Goal: Task Accomplishment & Management: Manage account settings

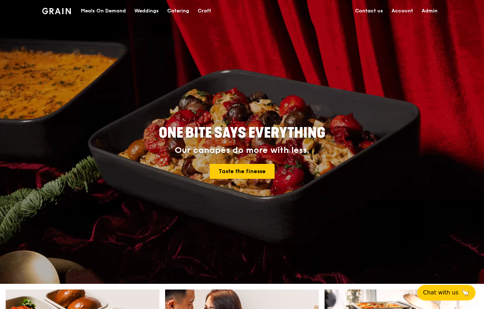
click at [106, 7] on div "Meals On Demand" at bounding box center [103, 10] width 45 height 21
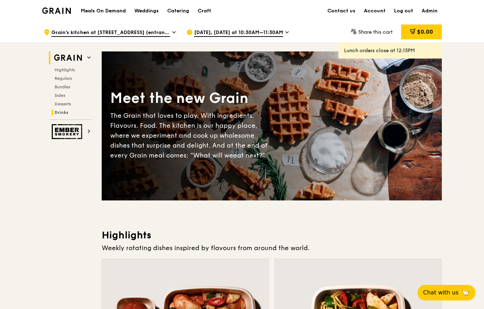
click at [60, 111] on span "Drinks" at bounding box center [62, 112] width 14 height 5
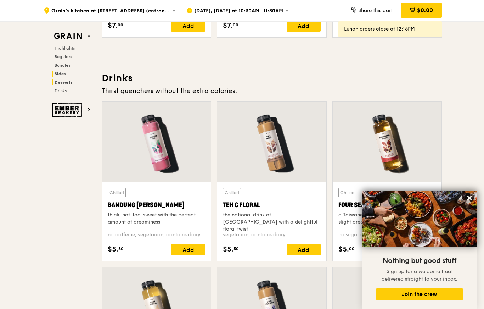
click at [58, 73] on span "Sides" at bounding box center [60, 73] width 11 height 5
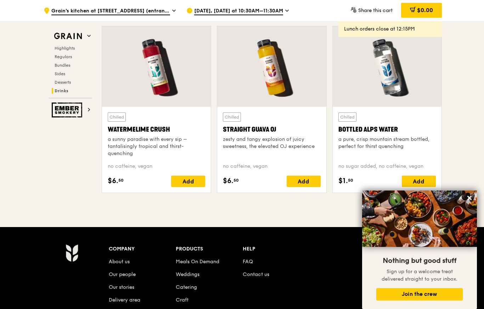
scroll to position [2866, 0]
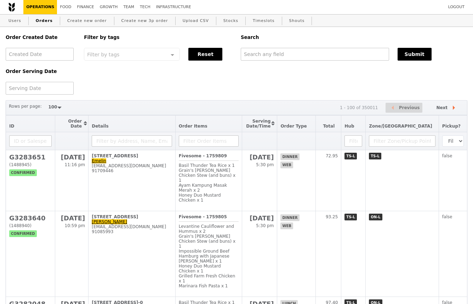
select select "100"
click at [260, 54] on input "text" at bounding box center [314, 54] width 148 height 13
paste input "[DOMAIN_NAME][EMAIL_ADDRESS][DOMAIN_NAME]"
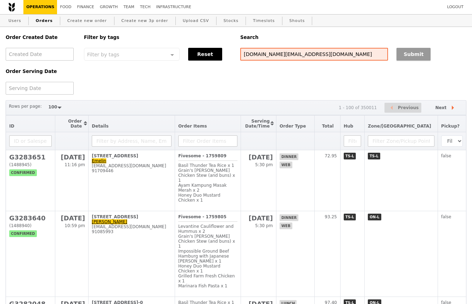
click at [407, 56] on button "Submit" at bounding box center [413, 54] width 34 height 13
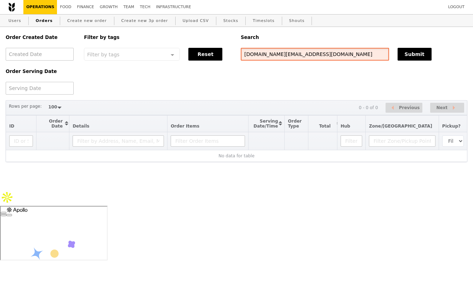
drag, startPoint x: 307, startPoint y: 56, endPoint x: 228, endPoint y: 53, distance: 79.7
click at [228, 54] on div "Order Created Date Order Serving Date Filter by tags Filter by tags Meal_Plan W…" at bounding box center [236, 61] width 470 height 68
paste input "admin2"
click at [417, 51] on button "Submit" at bounding box center [415, 54] width 34 height 13
drag, startPoint x: 301, startPoint y: 56, endPoint x: 231, endPoint y: 55, distance: 70.2
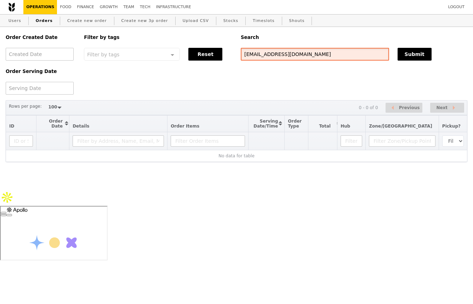
click at [231, 55] on div "Order Created Date Order Serving Date Filter by tags Filter by tags Meal_Plan W…" at bounding box center [236, 61] width 470 height 68
paste input "G3282722"
type input "G3282722"
click at [407, 56] on button "Submit" at bounding box center [415, 54] width 34 height 13
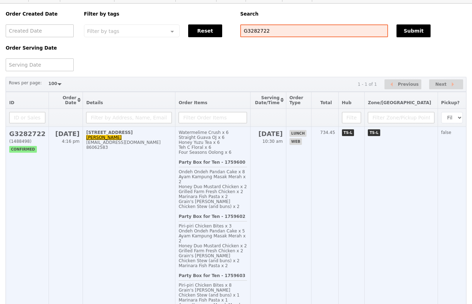
scroll to position [33, 0]
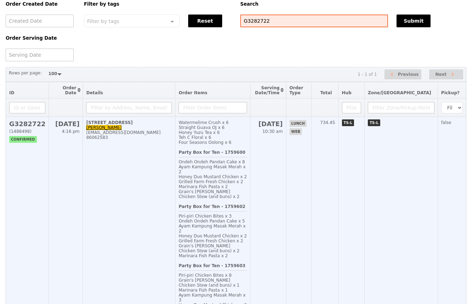
click at [137, 214] on td "[STREET_ADDRESS]-00 [PERSON_NAME] [EMAIL_ADDRESS][DOMAIN_NAME] 86062583" at bounding box center [129, 219] width 92 height 204
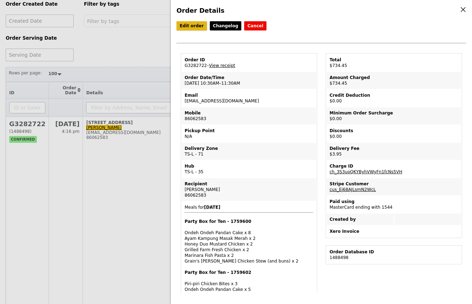
click at [190, 26] on link "Edit order" at bounding box center [191, 25] width 30 height 9
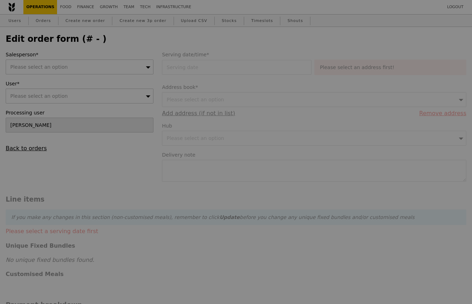
type input "[DATE]"
type textarea "Please come up to level 35 to deliver the food. Thank you."
type input "730.50"
type input "2.71"
type input "2.95"
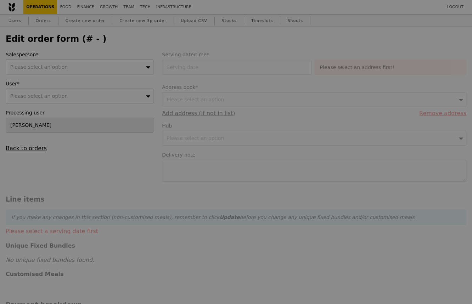
type input "733.45"
type input "Loading..."
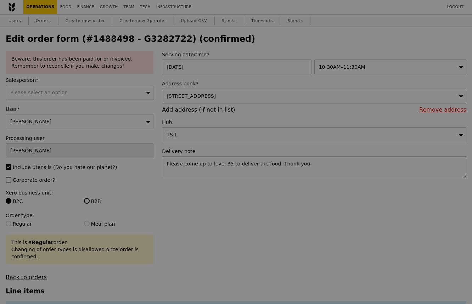
type input "494"
type input "484"
type input "494"
type input "484"
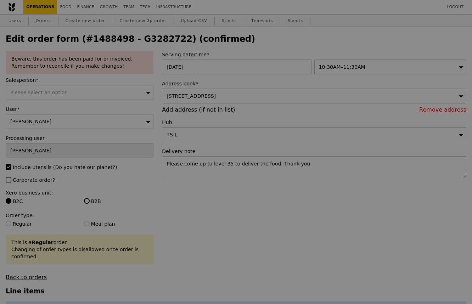
type input "Update"
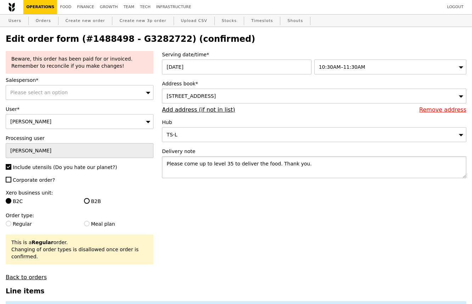
click at [166, 164] on textarea "Please come up to level 35 to deliver the food. Thank you." at bounding box center [314, 167] width 304 height 22
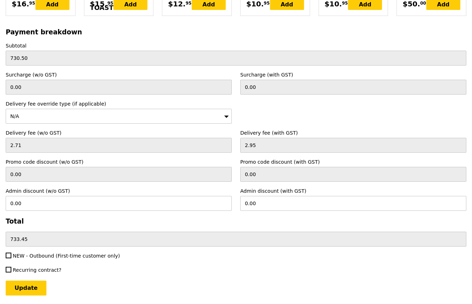
scroll to position [2176, 0]
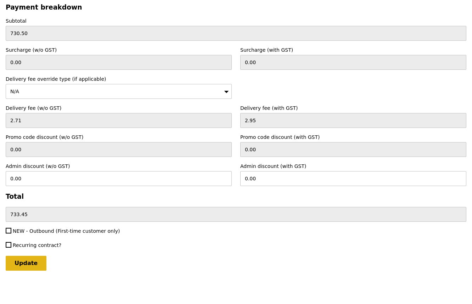
type textarea "Building name is [GEOGRAPHIC_DATA]. Please come up to level 35 to deliver the f…"
click at [29, 261] on input "Update" at bounding box center [26, 263] width 41 height 15
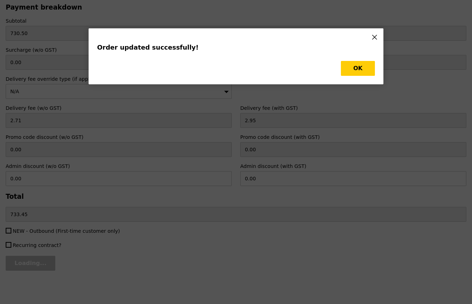
scroll to position [0, 0]
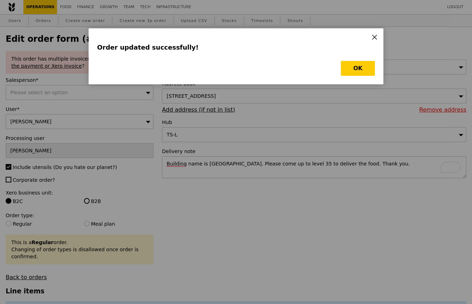
type input "Update"
click at [367, 70] on button "OK" at bounding box center [358, 68] width 34 height 15
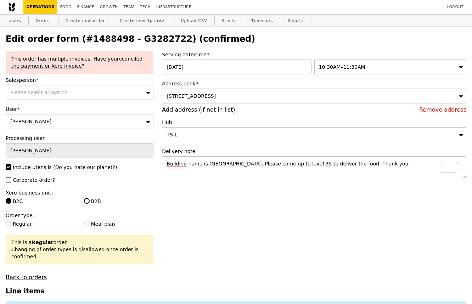
click at [136, 93] on div "Please select an option" at bounding box center [80, 92] width 148 height 15
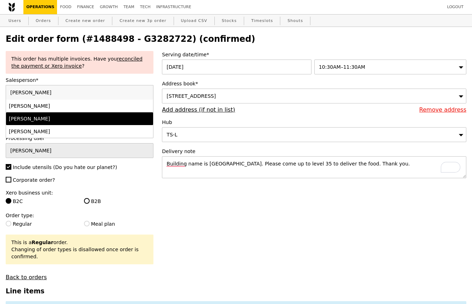
type input "[PERSON_NAME]"
click at [68, 119] on div "[PERSON_NAME]" at bounding box center [62, 118] width 106 height 7
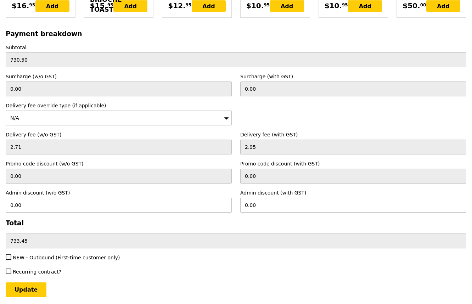
scroll to position [2176, 0]
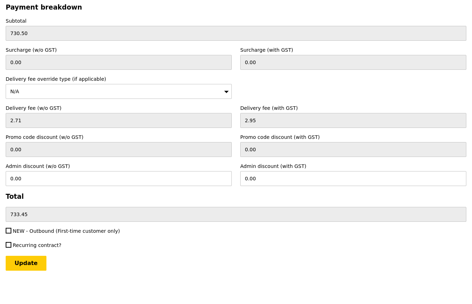
click at [48, 232] on span "NEW - Outbound (First-time customer only)" at bounding box center [66, 231] width 107 height 6
click at [11, 232] on input "NEW - Outbound (First-time customer only)" at bounding box center [9, 231] width 6 height 6
checkbox input "true"
click at [28, 262] on input "Update" at bounding box center [26, 263] width 41 height 15
type input "Loading..."
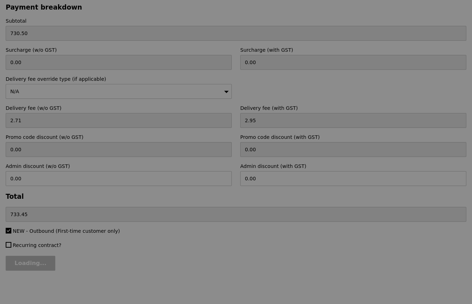
type input "3.62"
type input "3.95"
type input "734.45"
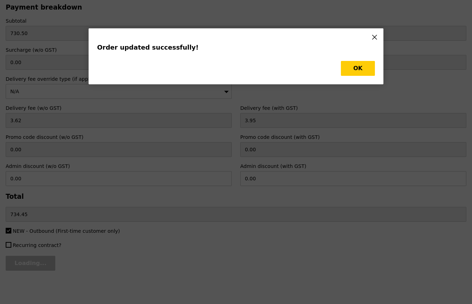
scroll to position [0, 0]
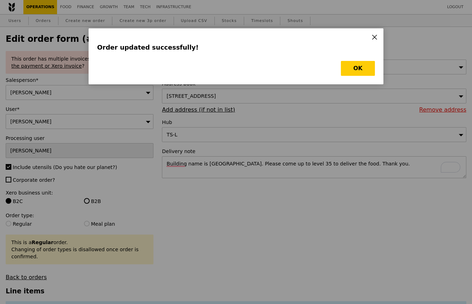
type input "Update"
click at [356, 69] on button "OK" at bounding box center [358, 68] width 34 height 15
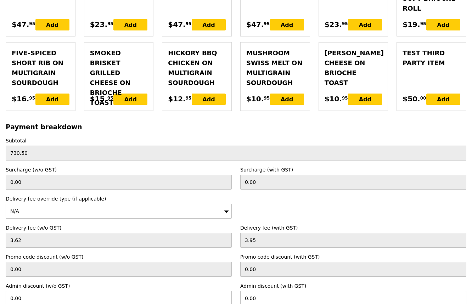
scroll to position [2176, 0]
